Goal: Task Accomplishment & Management: Complete application form

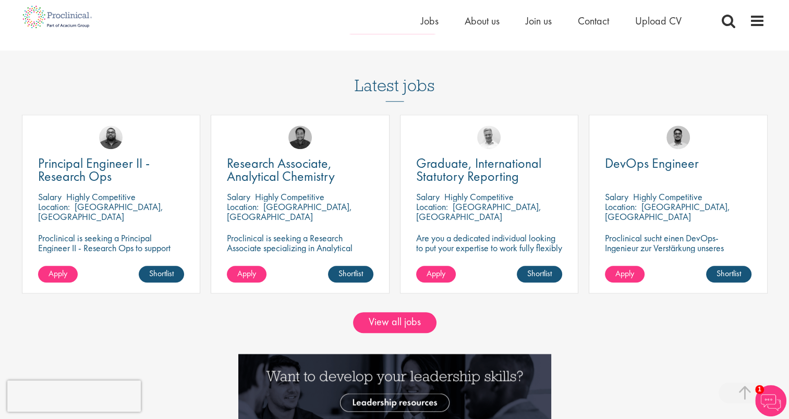
scroll to position [981, 0]
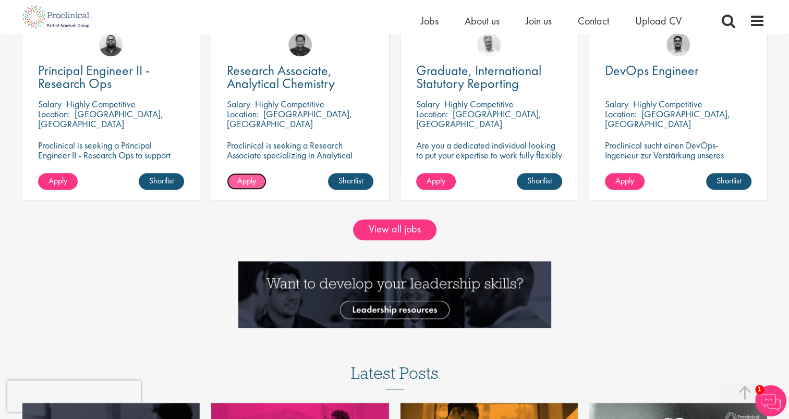
click at [248, 185] on span "Apply" at bounding box center [246, 180] width 19 height 11
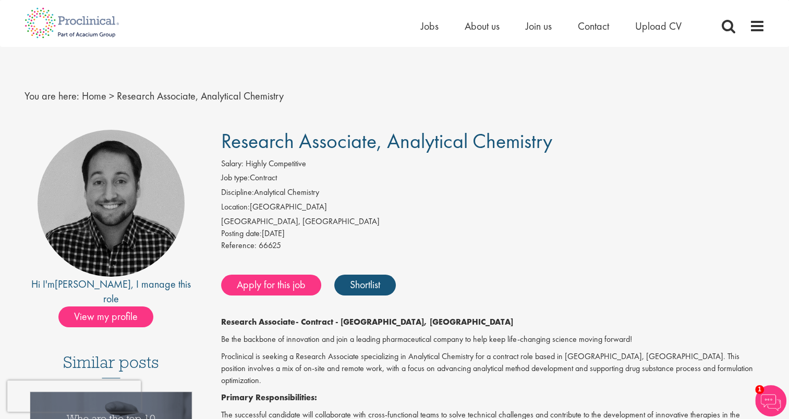
click at [395, 194] on li "Discipline: Analytical Chemistry" at bounding box center [493, 194] width 544 height 15
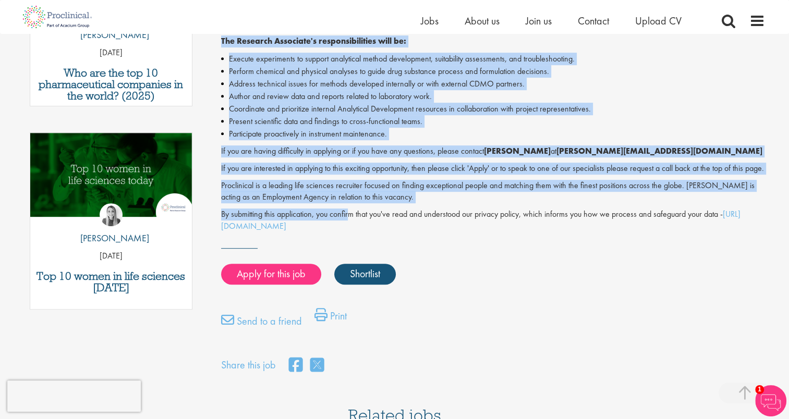
scroll to position [459, 0]
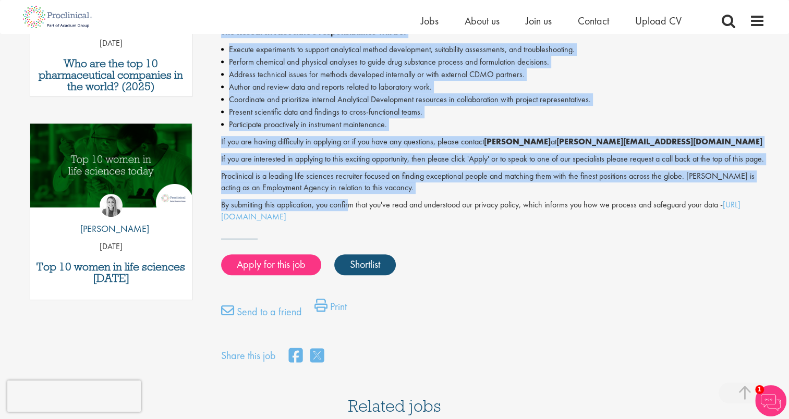
drag, startPoint x: 219, startPoint y: 126, endPoint x: 379, endPoint y: 215, distance: 183.0
click at [379, 215] on div "Research Associate, Analytical Chemistry Salary: Highly Competitive Job type: C…" at bounding box center [488, 12] width 567 height 708
copy div "Research Associate - Contract - Cambridge, MA Be the backbone of innovation and…"
click at [291, 258] on link "Apply for this job" at bounding box center [271, 264] width 100 height 21
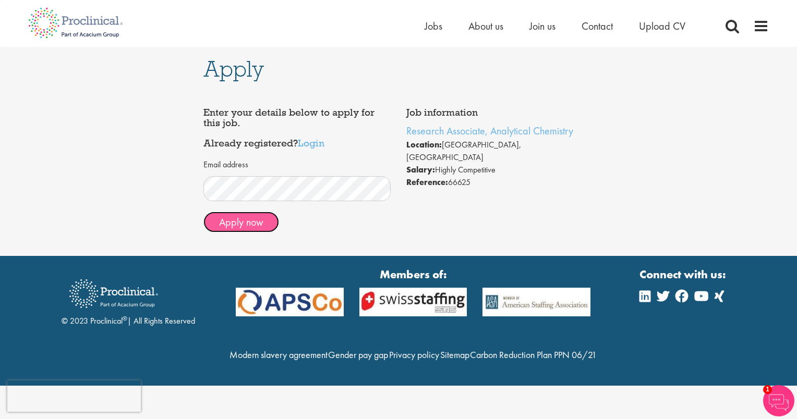
click at [232, 226] on button "Apply now" at bounding box center [241, 222] width 76 height 21
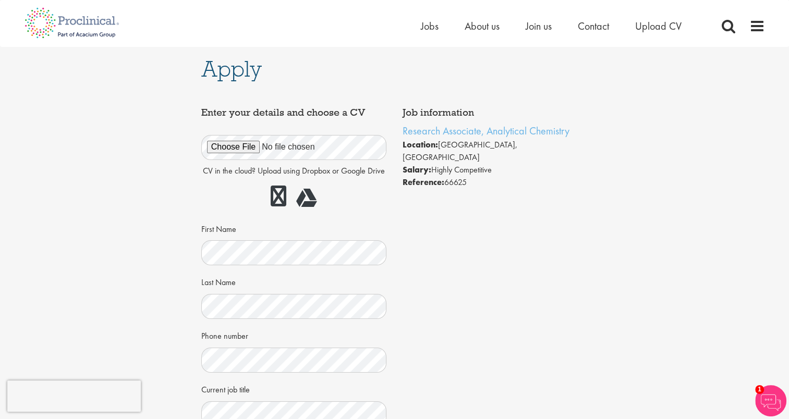
click at [156, 281] on div "Apply Job information Research Associate, Analytical Chemistry Location: Cambri…" at bounding box center [394, 329] width 805 height 565
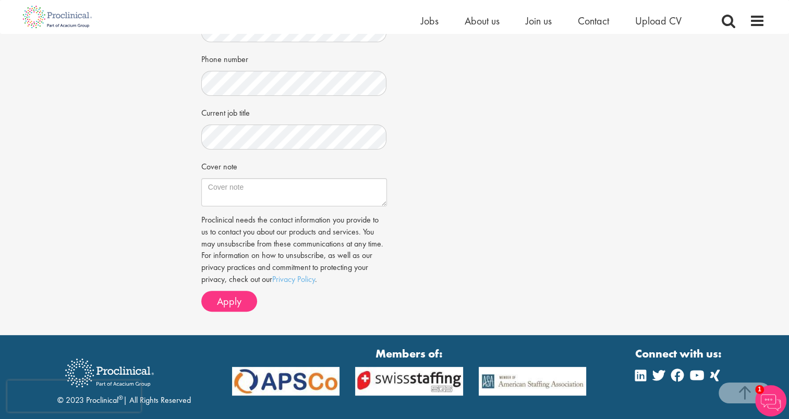
scroll to position [292, 0]
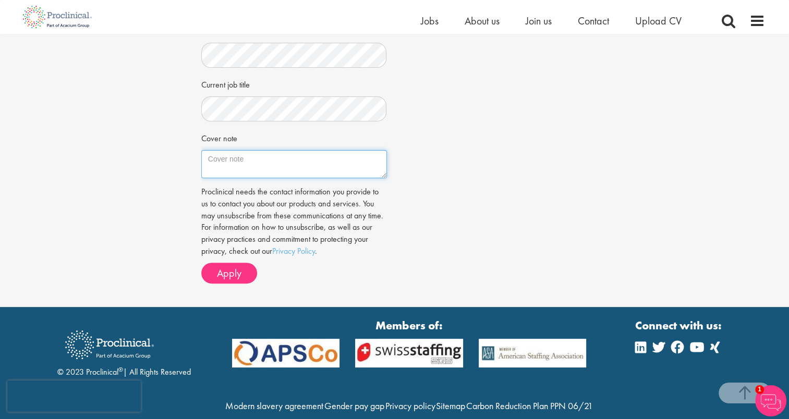
click at [235, 163] on textarea "Cover note" at bounding box center [294, 164] width 186 height 28
click at [165, 190] on div "Apply Job information Research Associate, Analytical Chemistry Location: Cambri…" at bounding box center [394, 24] width 805 height 565
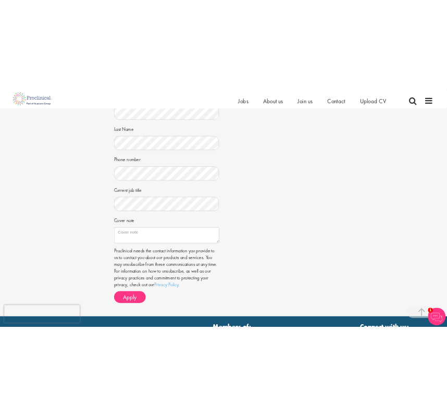
scroll to position [229, 0]
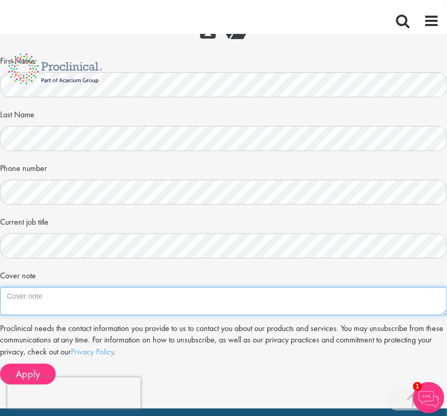
click at [237, 295] on textarea "Cover note" at bounding box center [223, 301] width 447 height 28
paste textarea "I am excited to apply for the Research Associate – Analytical Chemistry positio…"
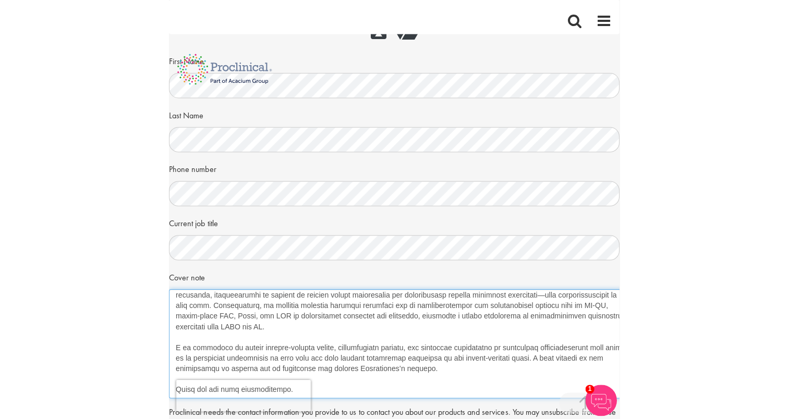
scroll to position [65, 0]
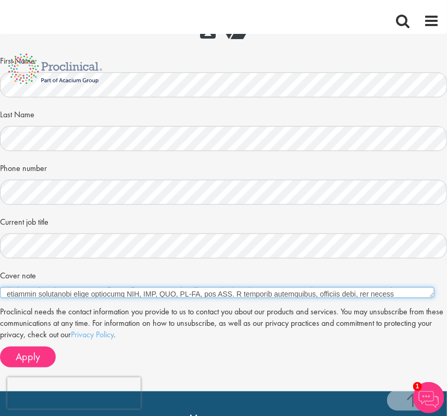
drag, startPoint x: 444, startPoint y: 309, endPoint x: 432, endPoint y: 287, distance: 25.7
click at [432, 287] on textarea "Cover note" at bounding box center [217, 292] width 435 height 11
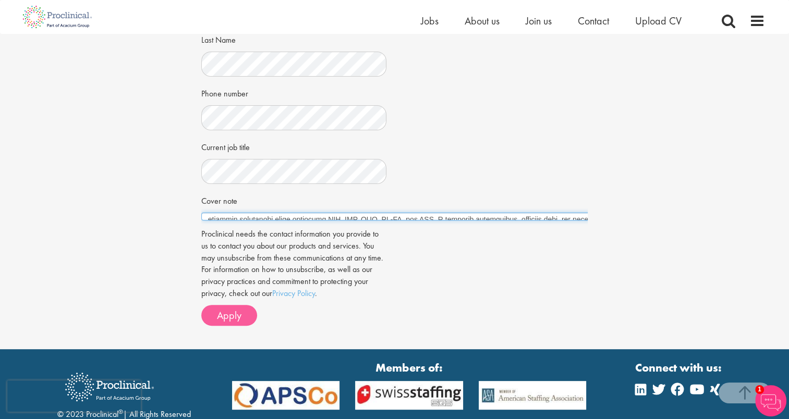
type textarea "I am excited to apply for the Research Associate – Analytical Chemistry positio…"
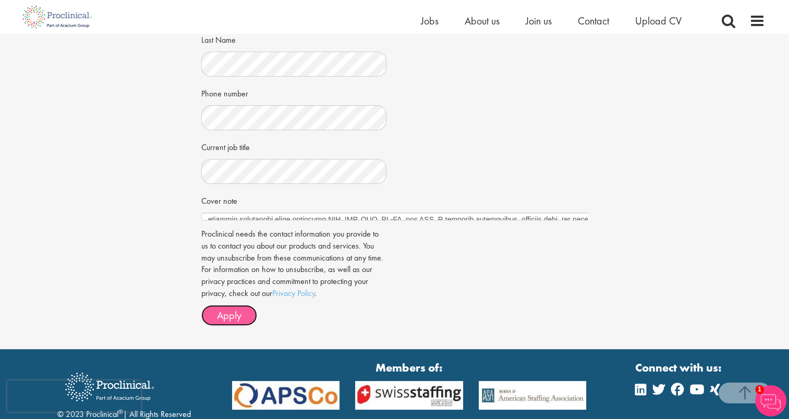
click at [237, 309] on span "Apply" at bounding box center [229, 316] width 25 height 14
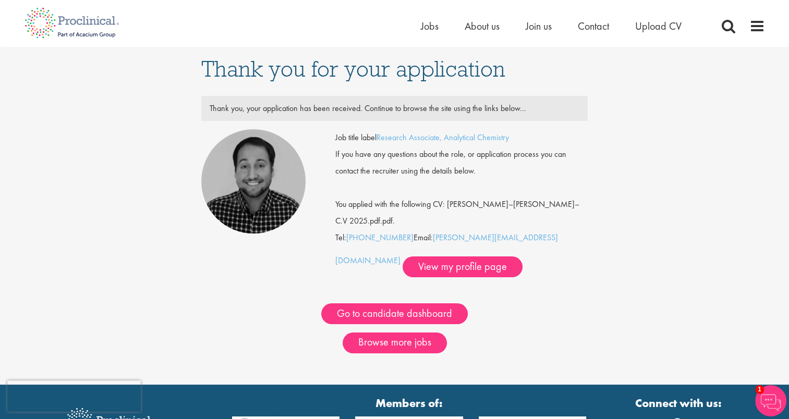
drag, startPoint x: 525, startPoint y: 221, endPoint x: 430, endPoint y: 228, distance: 95.7
click at [430, 228] on div "Job title label Research Associate, Analytical Chemistry If you have any questi…" at bounding box center [461, 203] width 252 height 148
copy div "m.raletz@proclinical.com"
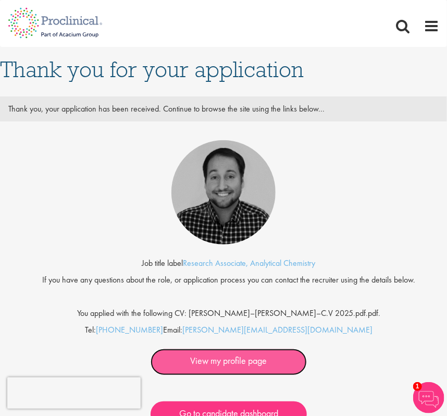
click at [211, 368] on link "View my profile page" at bounding box center [229, 362] width 156 height 27
